Goal: Task Accomplishment & Management: Manage account settings

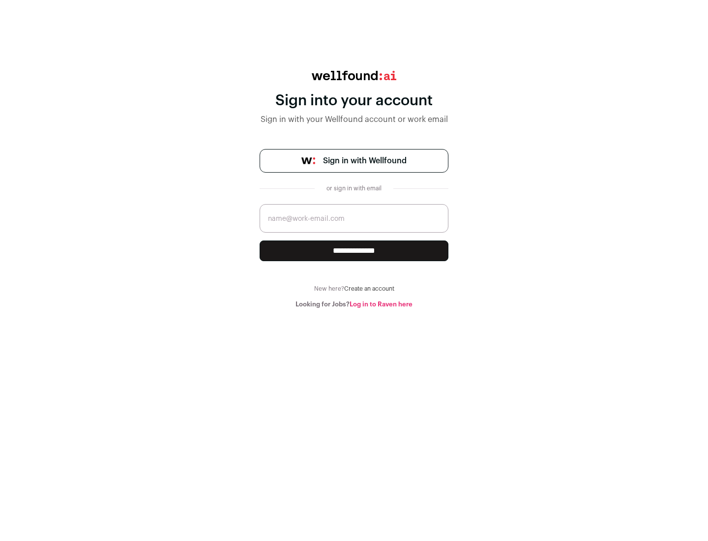
click at [364, 161] on span "Sign in with Wellfound" at bounding box center [365, 161] width 84 height 12
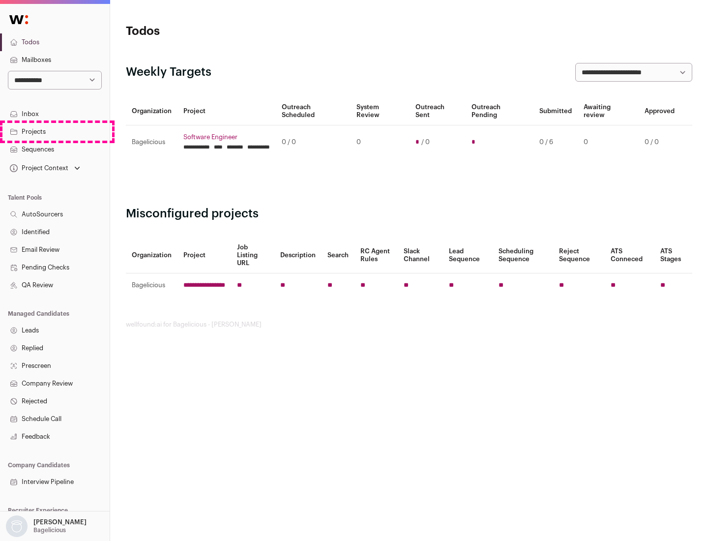
click at [55, 131] on link "Projects" at bounding box center [55, 132] width 110 height 18
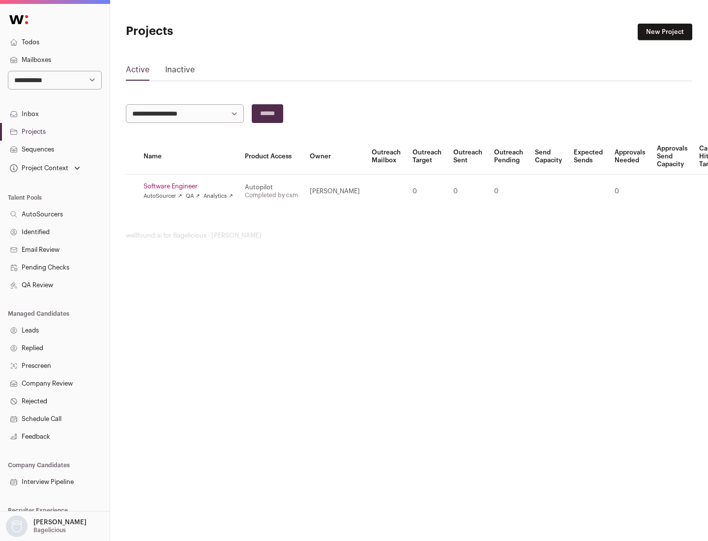
click at [191, 186] on link "Software Engineer" at bounding box center [188, 186] width 89 height 8
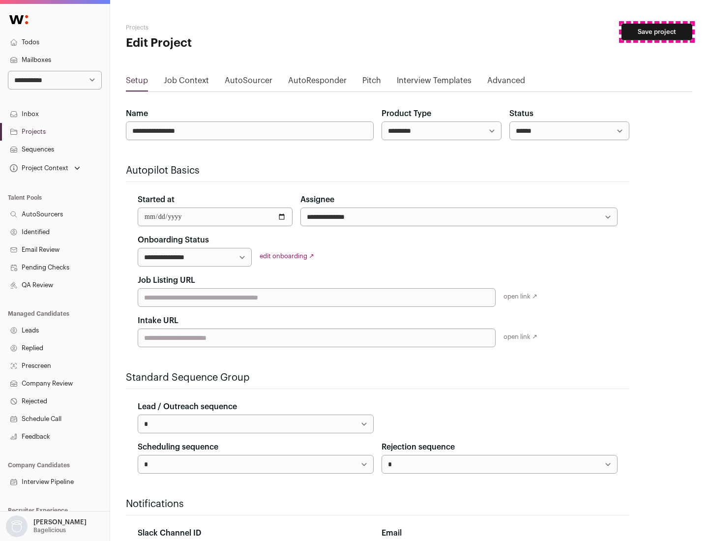
click at [657, 32] on button "Save project" at bounding box center [656, 32] width 71 height 17
